Goal: Check status

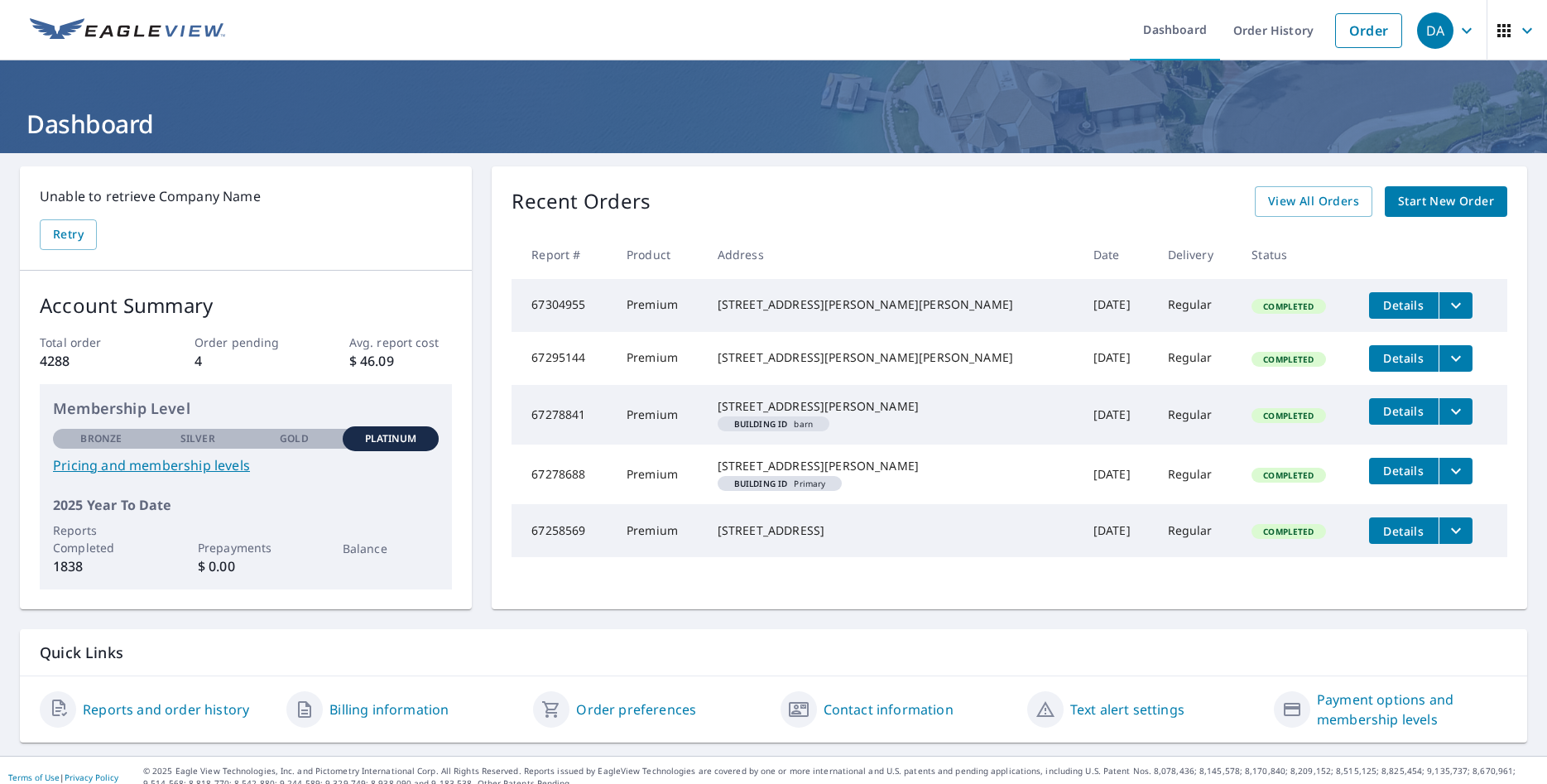
click at [1080, 308] on td "[DATE]" at bounding box center [1118, 306] width 75 height 53
click at [1379, 308] on span "Details" at bounding box center [1404, 305] width 50 height 16
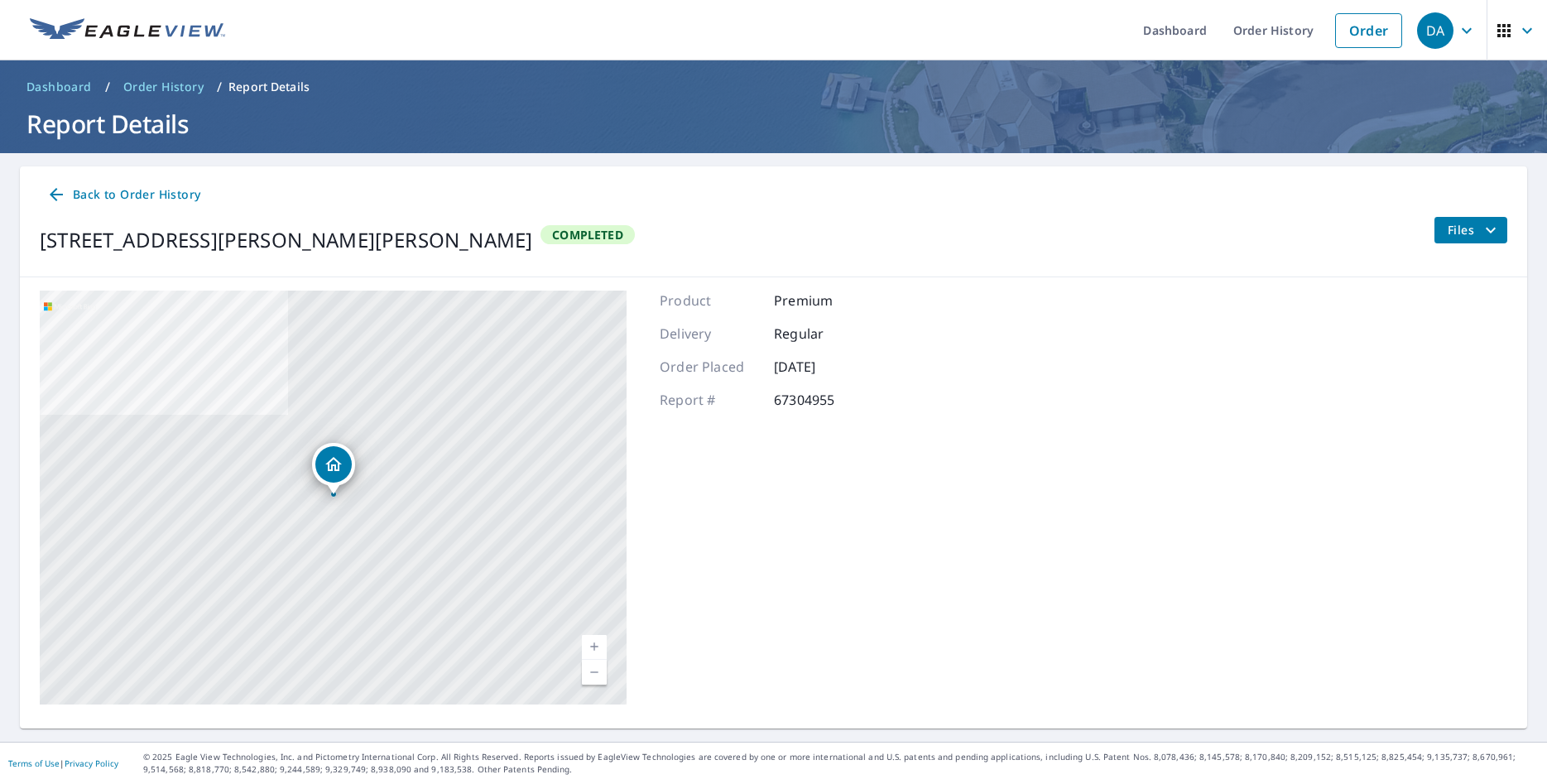
click at [1491, 225] on icon "filesDropdownBtn-67304955" at bounding box center [1490, 230] width 20 height 20
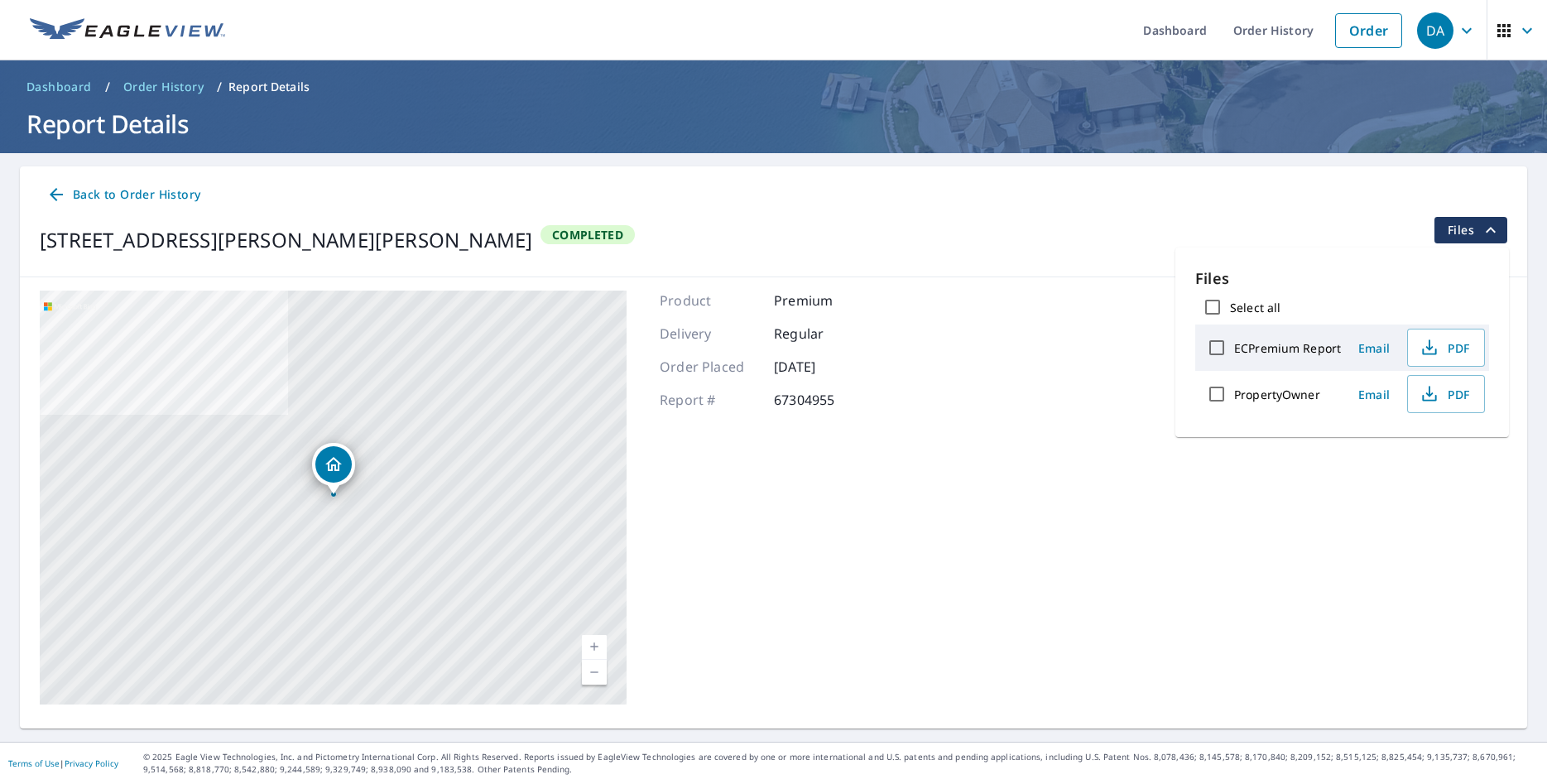
click at [998, 433] on div "[STREET_ADDRESS][PERSON_NAME][PERSON_NAME] A standard road map Aerial A detaile…" at bounding box center [773, 497] width 1507 height 440
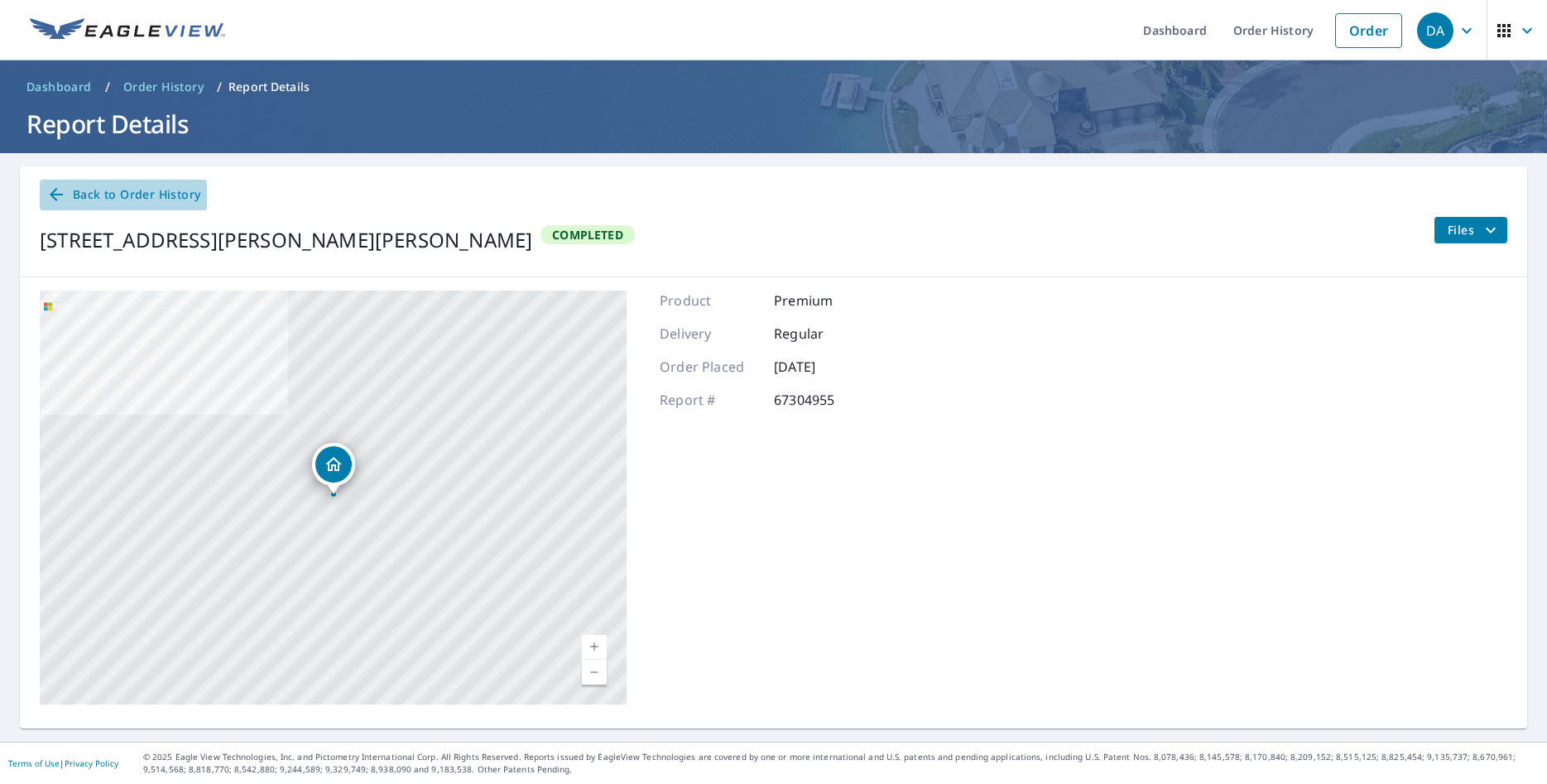
click at [61, 195] on icon at bounding box center [56, 194] width 13 height 13
